Goal: Obtain resource: Obtain resource

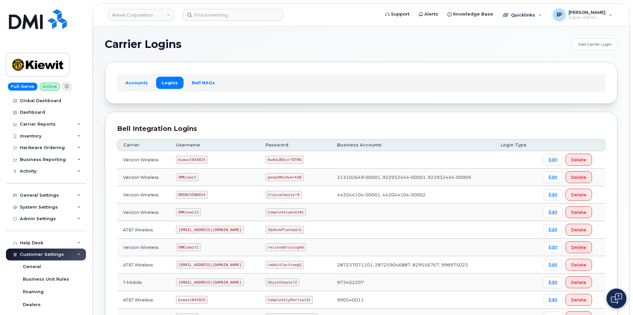
scroll to position [119, 0]
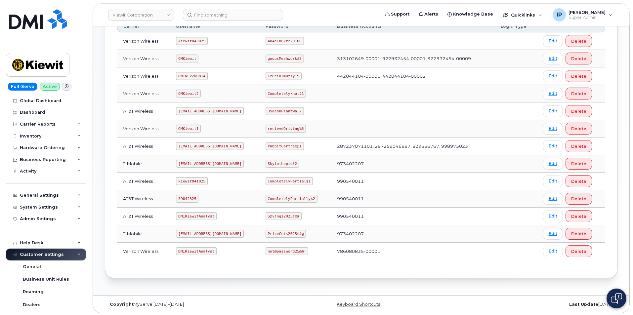
click at [202, 180] on code "kiewit041825" at bounding box center [191, 181] width 31 height 8
drag, startPoint x: 205, startPoint y: 180, endPoint x: 173, endPoint y: 182, distance: 31.8
click at [173, 182] on td "kiewit041825" at bounding box center [214, 182] width 89 height 18
copy code "kiewit041825"
drag, startPoint x: 307, startPoint y: 182, endPoint x: 265, endPoint y: 176, distance: 42.0
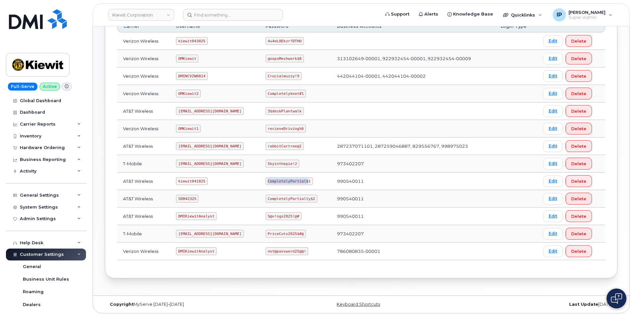
click at [265, 176] on td "CompletelyPartial$1" at bounding box center [295, 182] width 71 height 18
click at [308, 178] on code "CompletelyPartial$1" at bounding box center [289, 181] width 47 height 8
drag, startPoint x: 308, startPoint y: 179, endPoint x: 273, endPoint y: 179, distance: 34.7
click at [273, 179] on code "CompletelyPartial$1" at bounding box center [289, 181] width 47 height 8
click at [313, 183] on td "CompletelyPartial$1" at bounding box center [295, 182] width 71 height 18
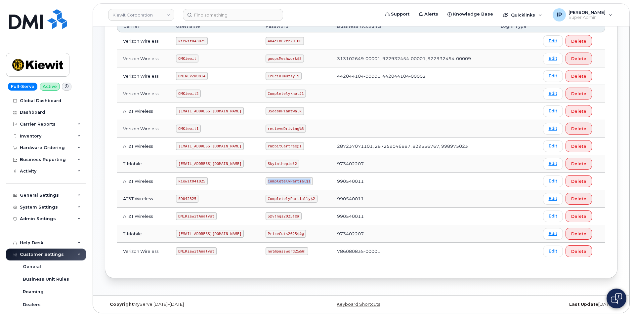
drag, startPoint x: 308, startPoint y: 180, endPoint x: 256, endPoint y: 180, distance: 51.9
click at [257, 180] on tr "AT&T Wireless kiewit041825 CompletelyPartial$1 990540011 Edit Delete" at bounding box center [361, 182] width 488 height 18
copy tr "CompletelyPartial$1"
